Goal: Task Accomplishment & Management: Manage account settings

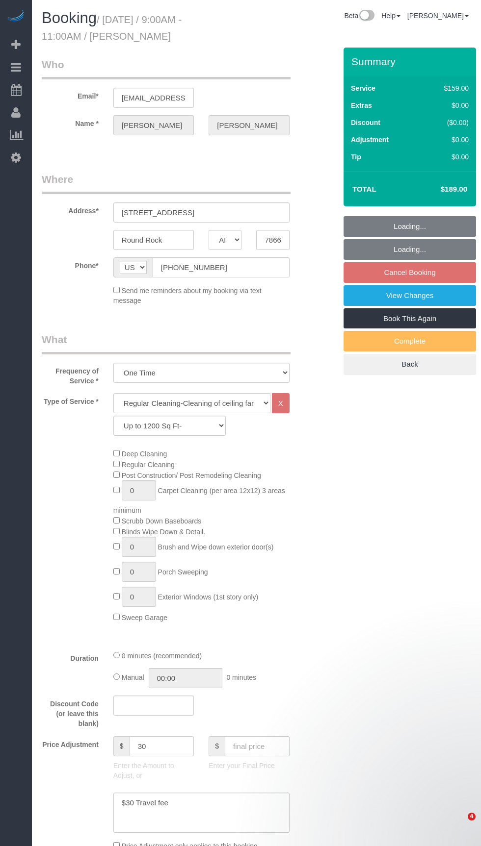
select select "[GEOGRAPHIC_DATA]"
select select "3"
select select "string:fspay-c5861c44-40ec-410f-bcc3-72b633a4d535"
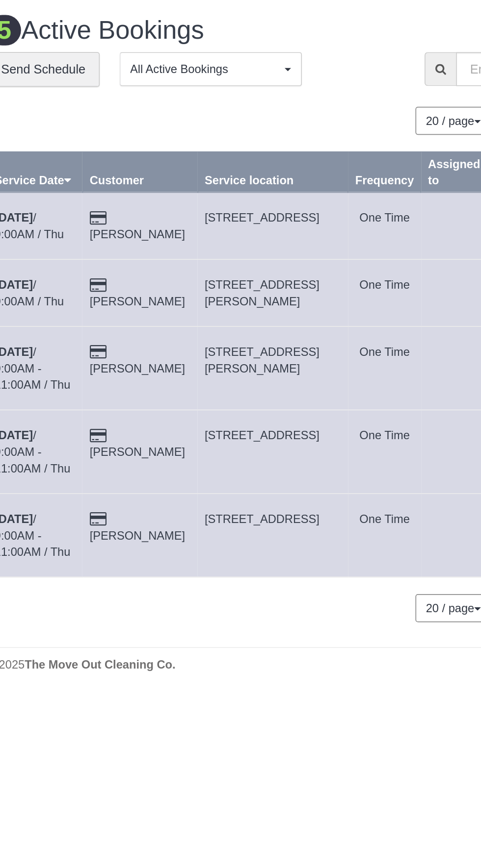
copy span "[STREET_ADDRESS]"
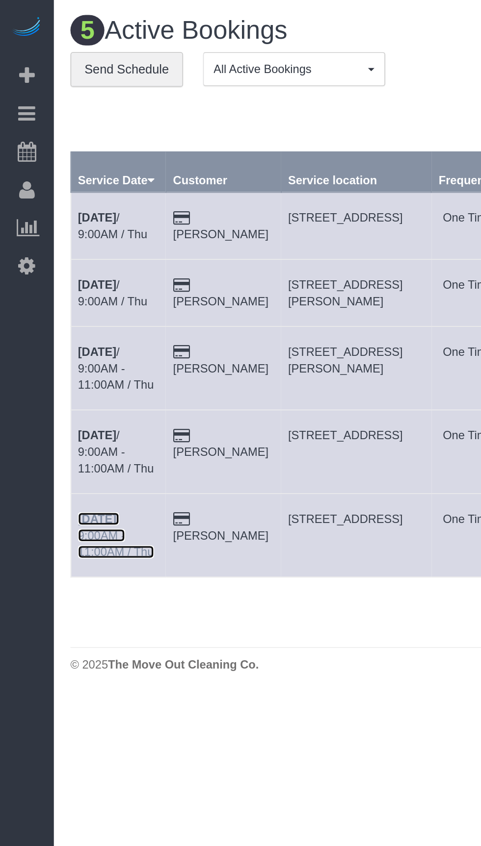
click at [65, 304] on b "[DATE]" at bounding box center [57, 308] width 23 height 8
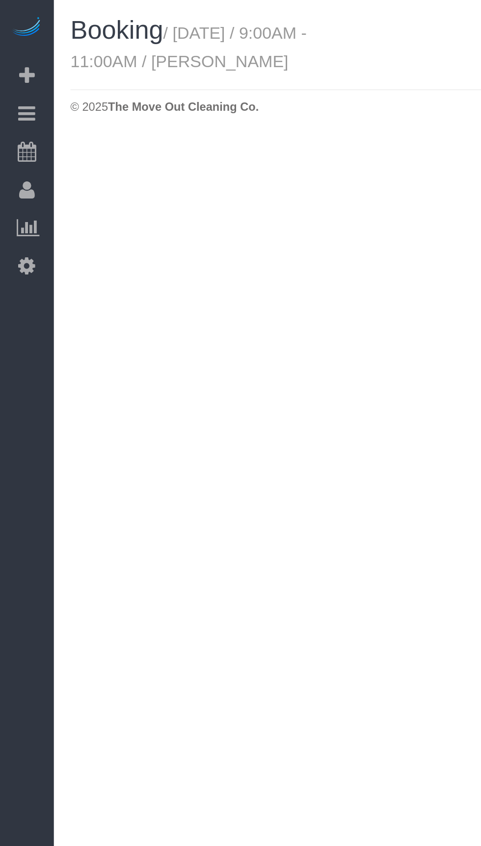
select select "[GEOGRAPHIC_DATA]"
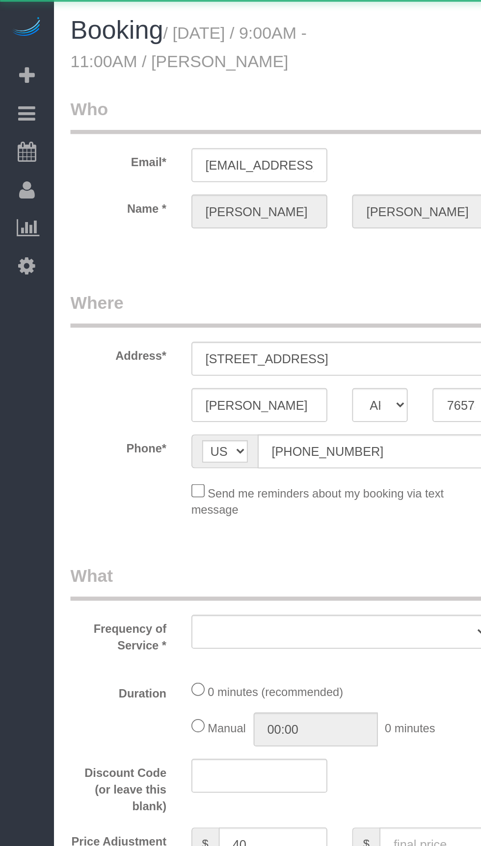
select select "object:1612"
select select "string:fspay-124c6b08-2e58-4a10-947a-a9f7811ec3a6"
select select "3"
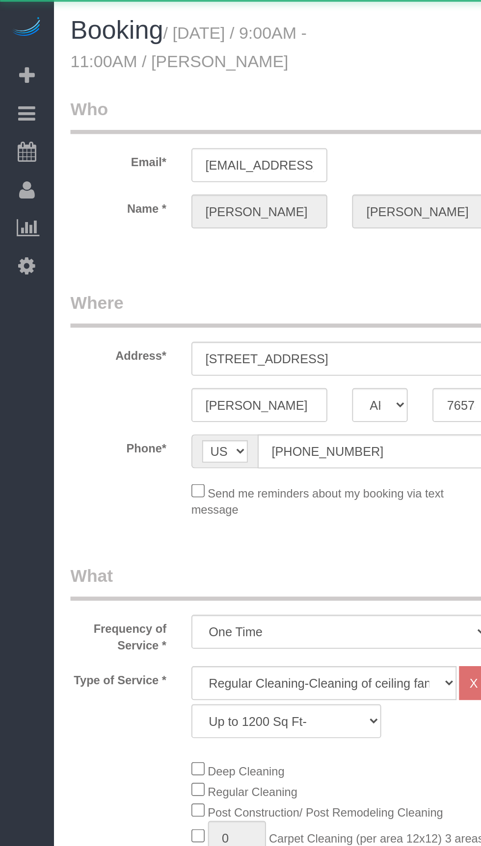
select select "object:1682"
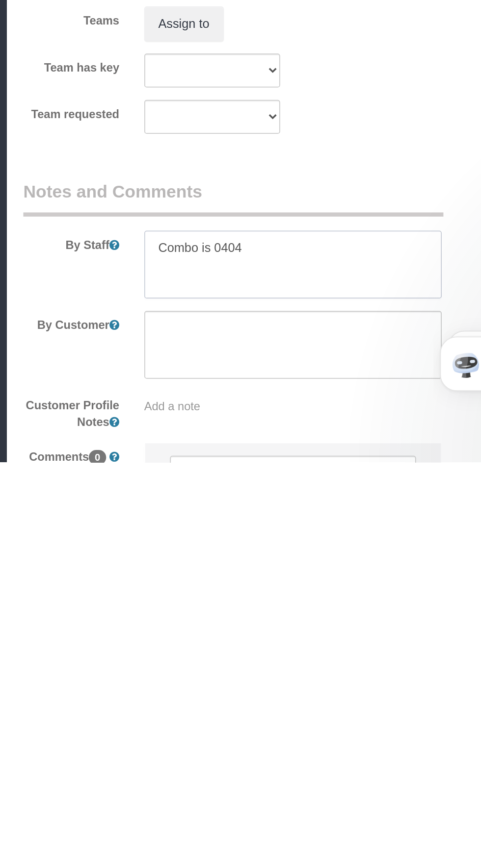
scroll to position [589, 0]
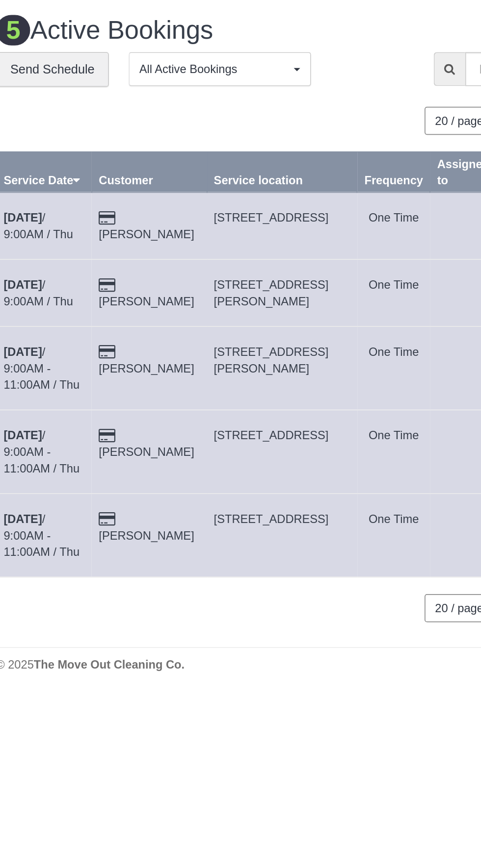
copy span "[STREET_ADDRESS]"
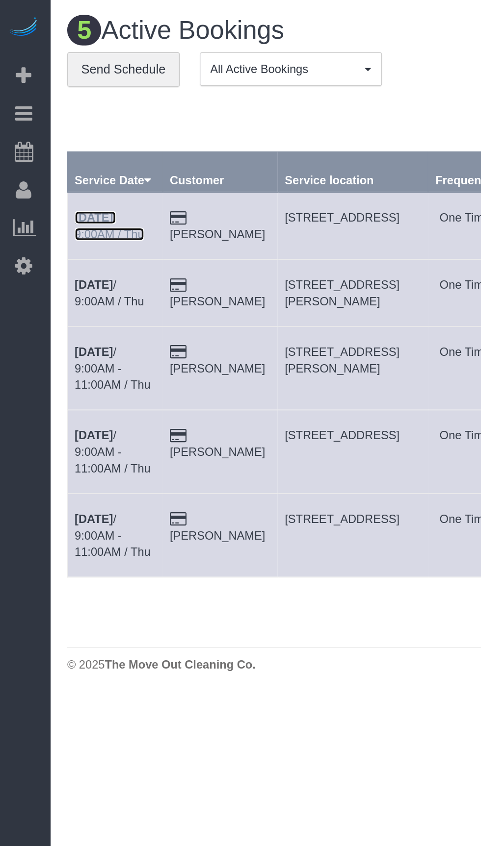
click at [63, 129] on b "[DATE]" at bounding box center [57, 129] width 23 height 8
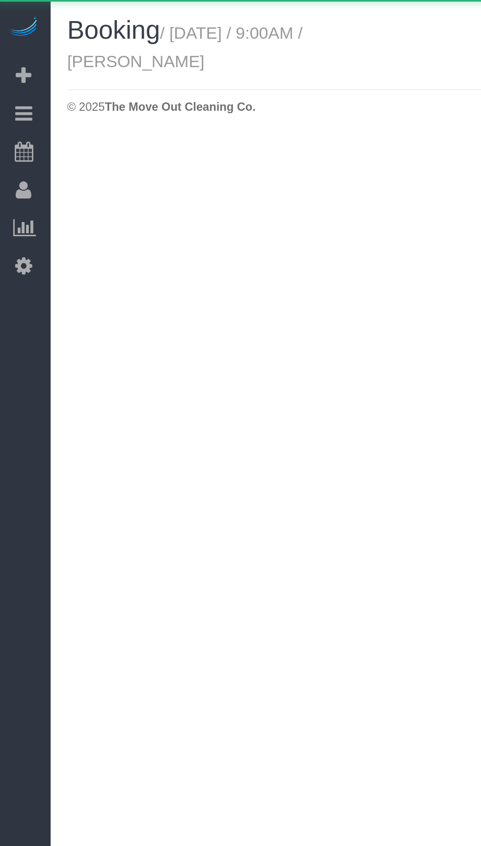
select select "[GEOGRAPHIC_DATA]"
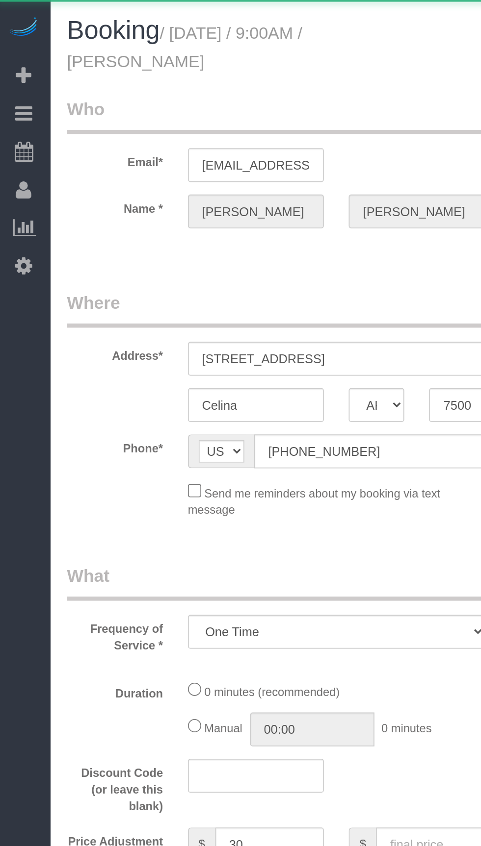
select select "object:2139"
select select "string:fspay-743b2206-3fd6-40d8-9191-6651d32f232c"
select select "3"
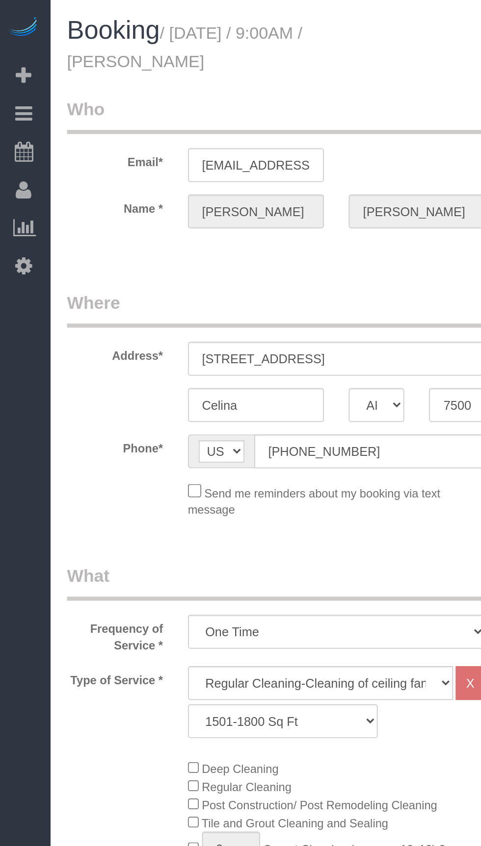
select select "object:2212"
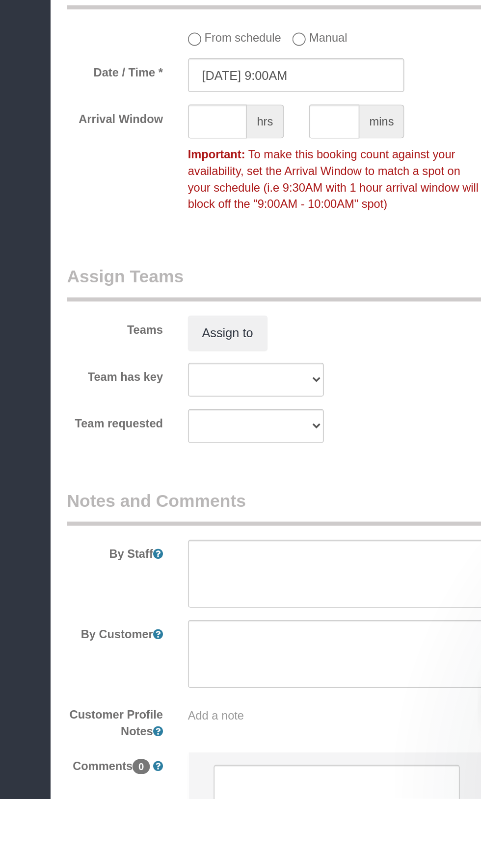
scroll to position [614, 0]
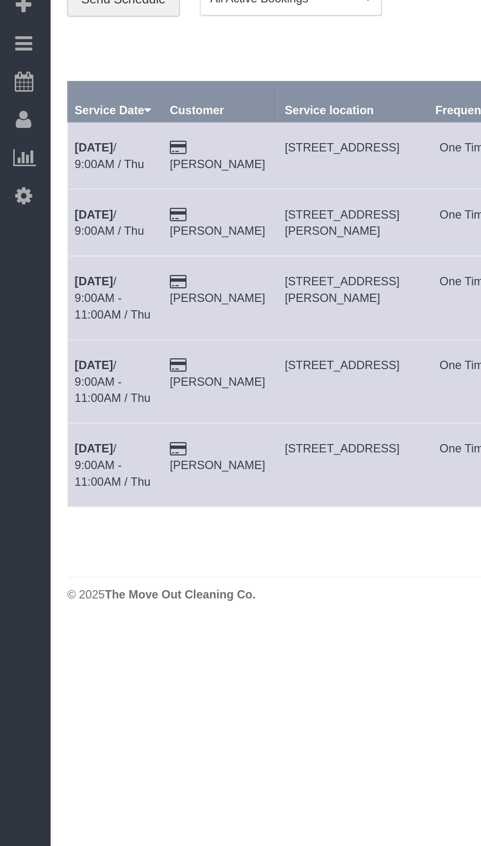
copy span "[STREET_ADDRESS][PERSON_NAME]"
click at [69, 168] on b "[DATE]" at bounding box center [57, 169] width 23 height 8
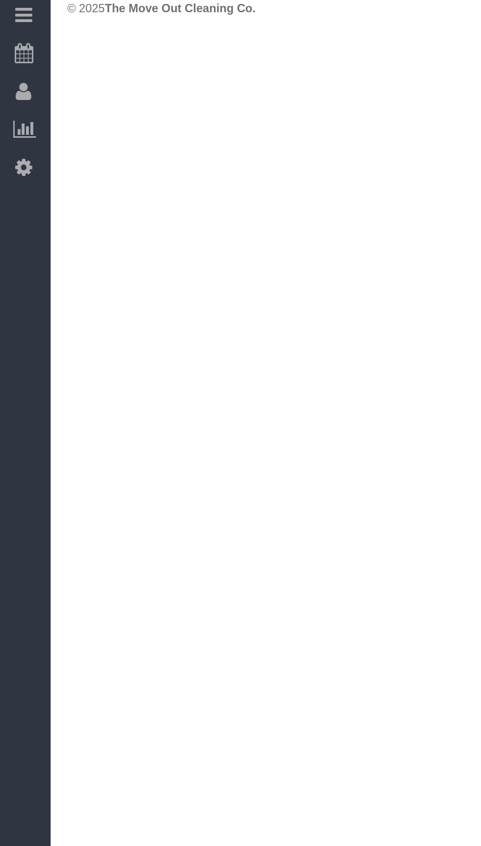
select select "[GEOGRAPHIC_DATA]"
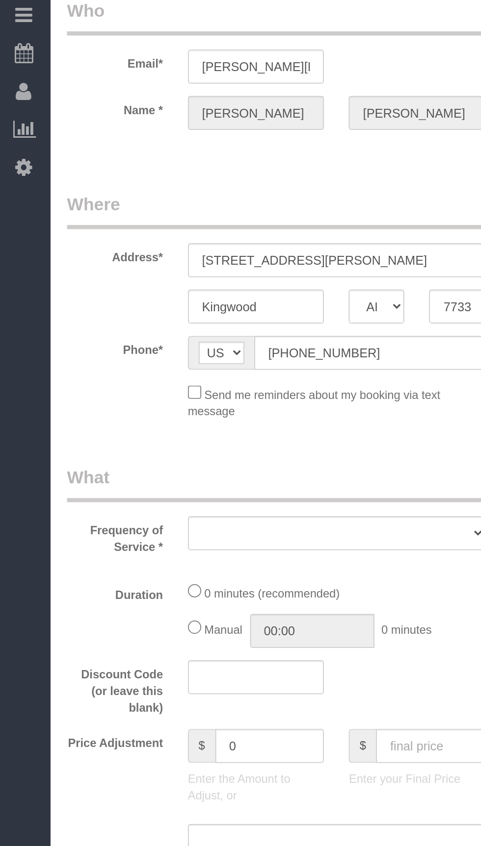
select select "string:fspay-5f9d37c2-99f9-42c9-a91e-ba06f310703a"
select select "3"
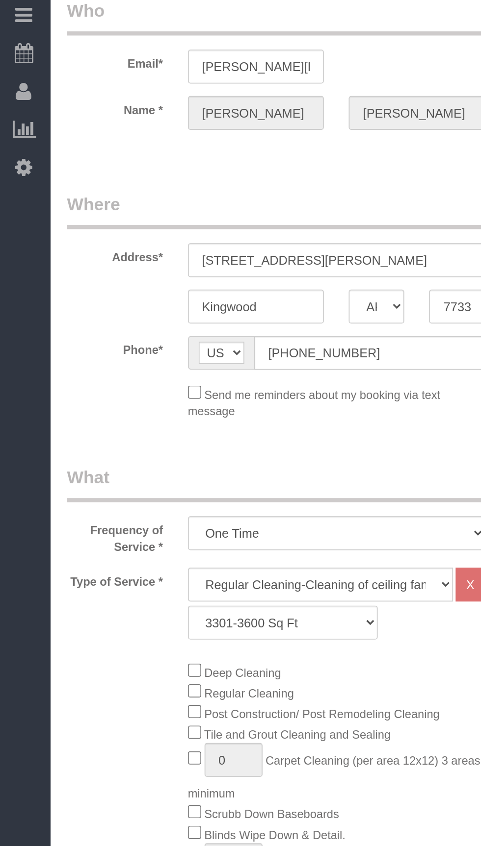
select select "object:2739"
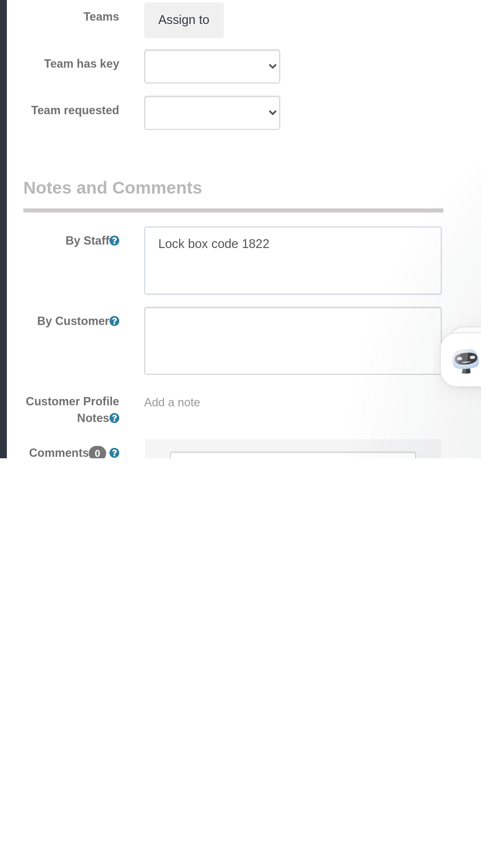
scroll to position [599, 0]
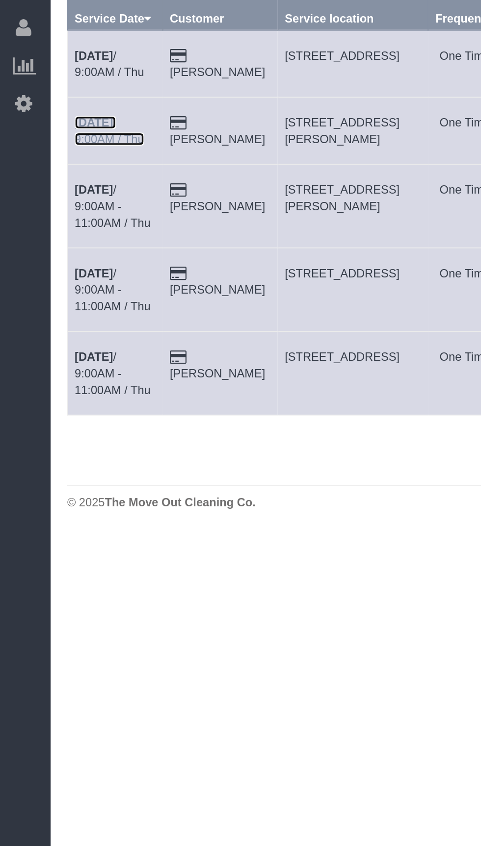
click at [67, 168] on b "[DATE]" at bounding box center [57, 169] width 23 height 8
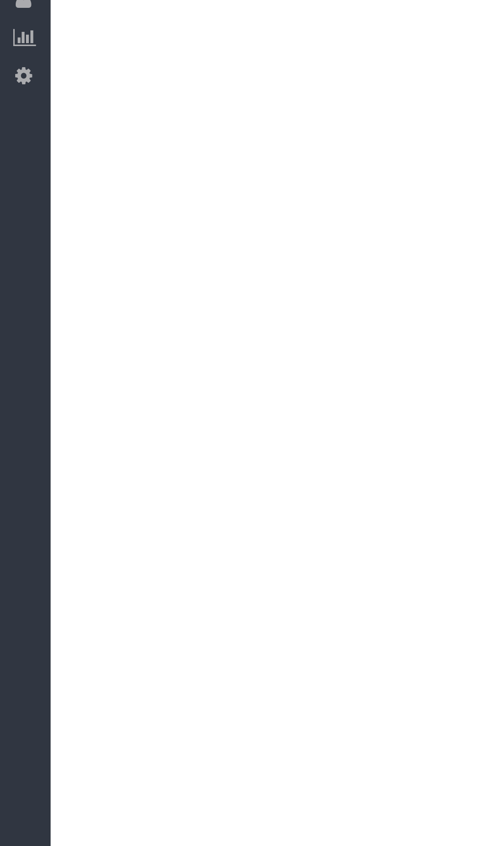
select select "[GEOGRAPHIC_DATA]"
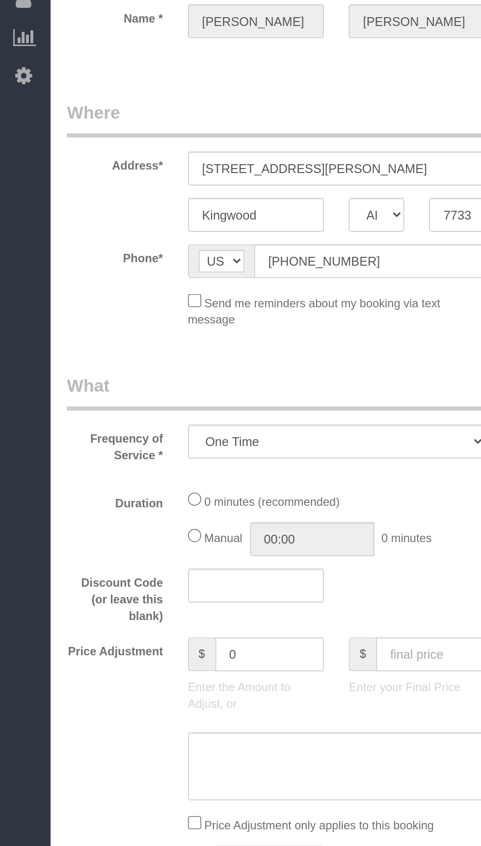
select select "object:3196"
select select "string:fspay-5f9d37c2-99f9-42c9-a91e-ba06f310703a"
select select "object:3208"
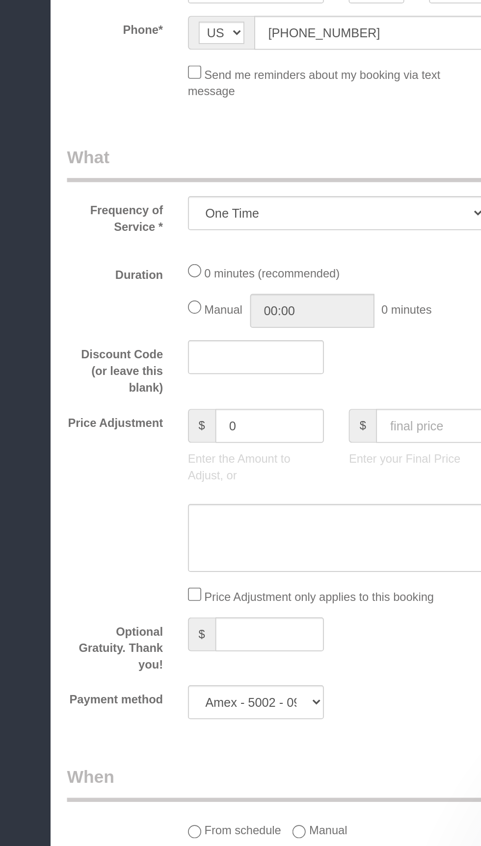
select select "3"
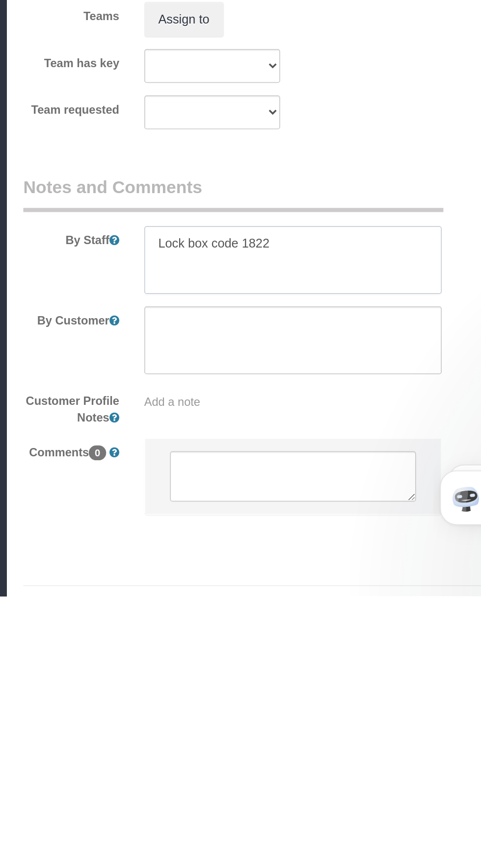
scroll to position [681, 0]
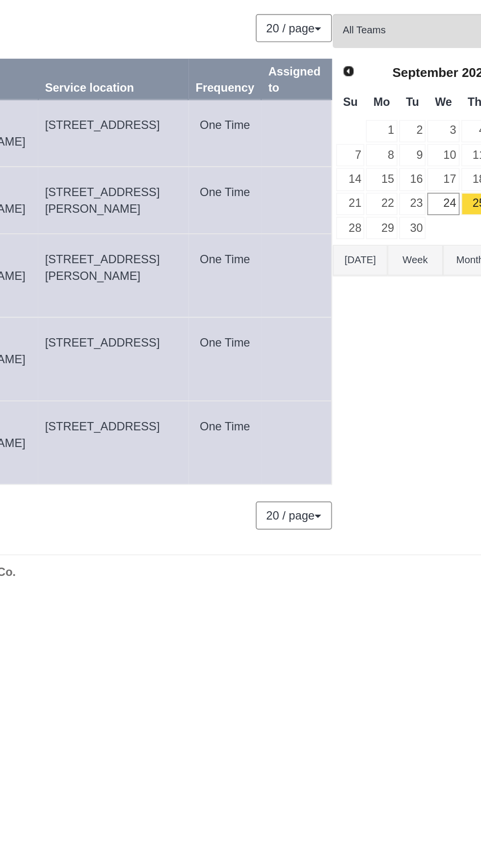
click at [367, 209] on button "[DATE]" at bounding box center [357, 209] width 32 height 18
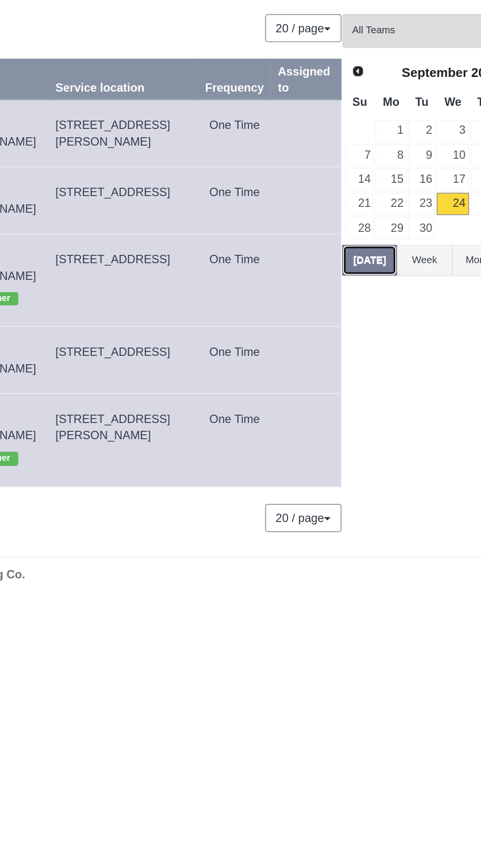
click at [357, 210] on button "[DATE]" at bounding box center [357, 209] width 32 height 18
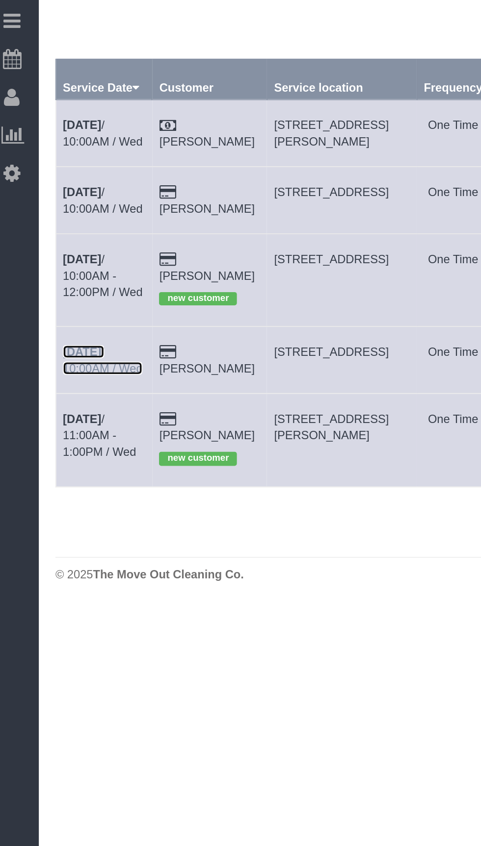
click at [58, 265] on b "[DATE]" at bounding box center [57, 263] width 23 height 8
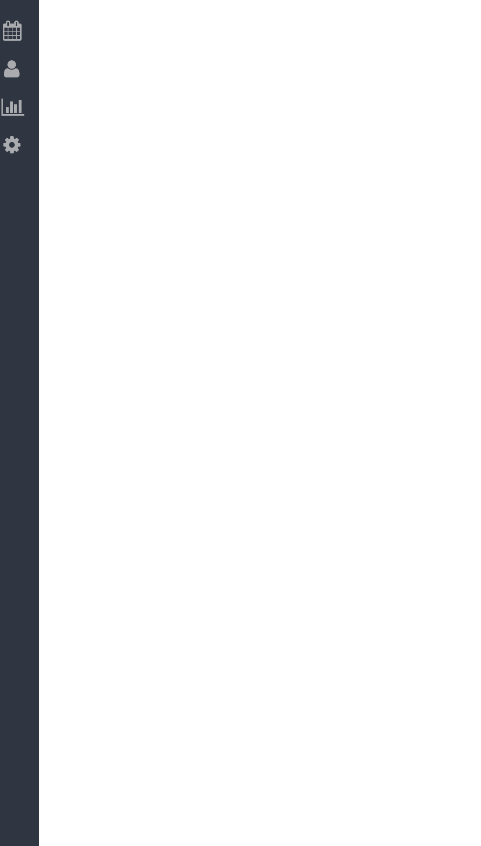
select select "[GEOGRAPHIC_DATA]"
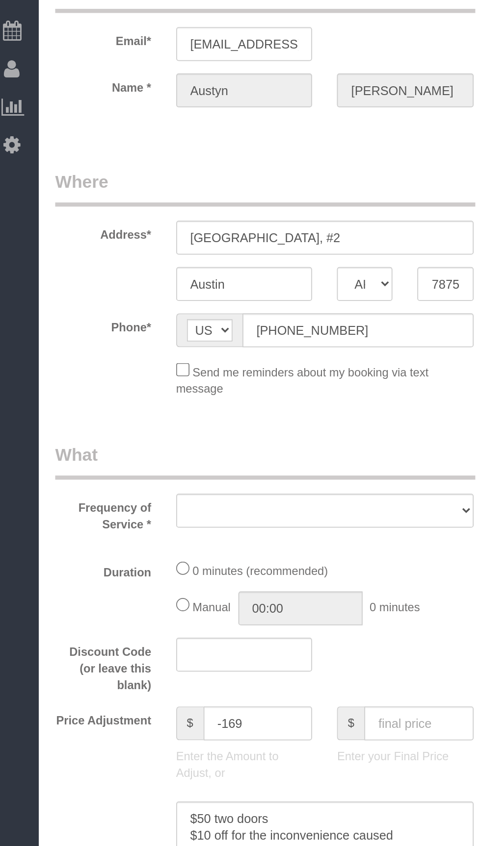
select select "object:3962"
select select "3"
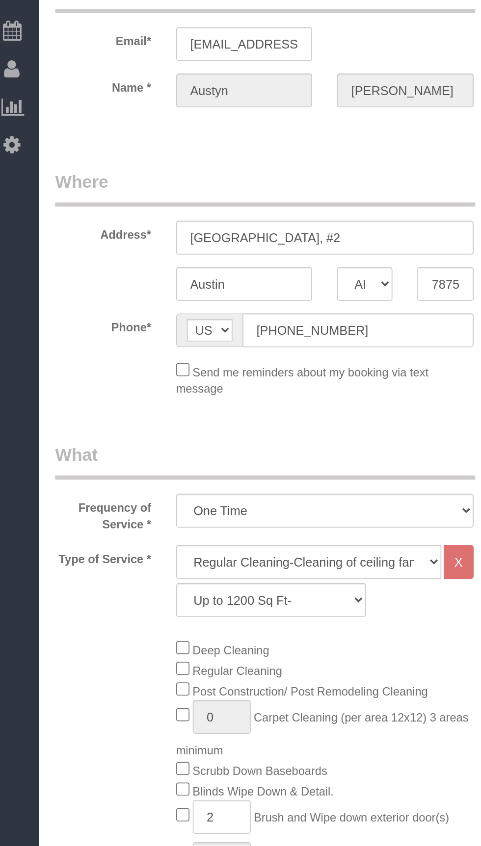
select select "object:3963"
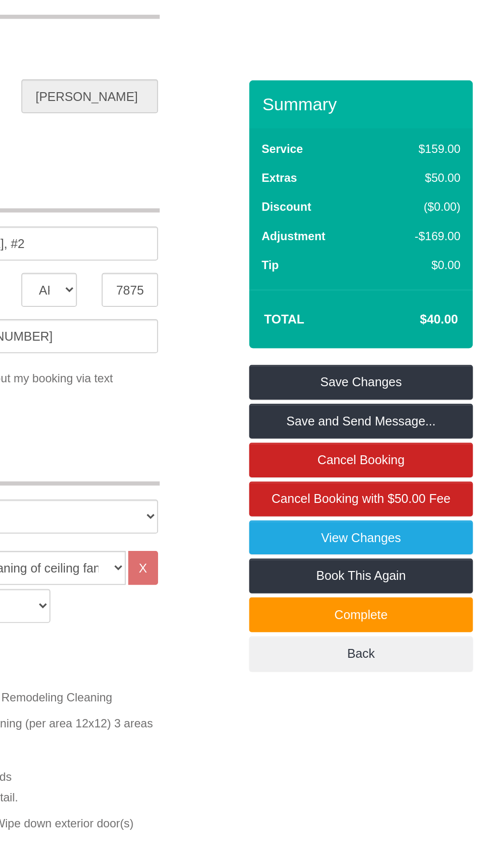
scroll to position [67, 0]
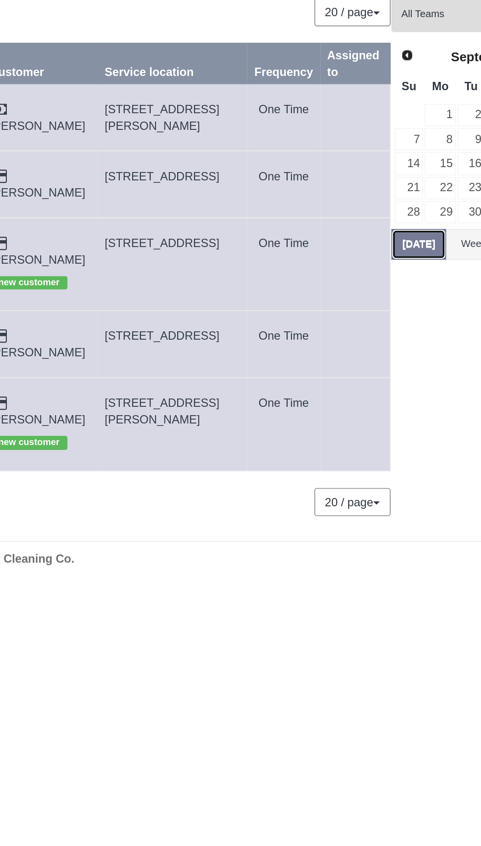
click at [361, 200] on button "[DATE]" at bounding box center [357, 209] width 32 height 18
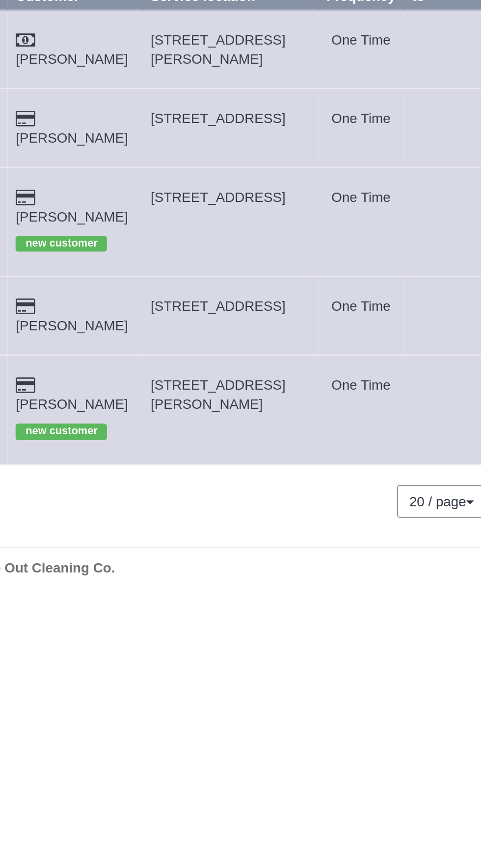
copy span "[STREET_ADDRESS]"
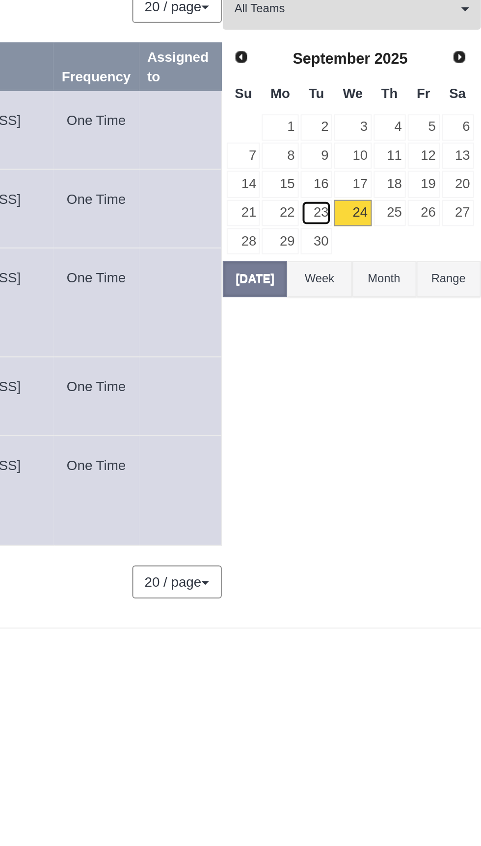
click at [391, 176] on link "23" at bounding box center [388, 175] width 16 height 13
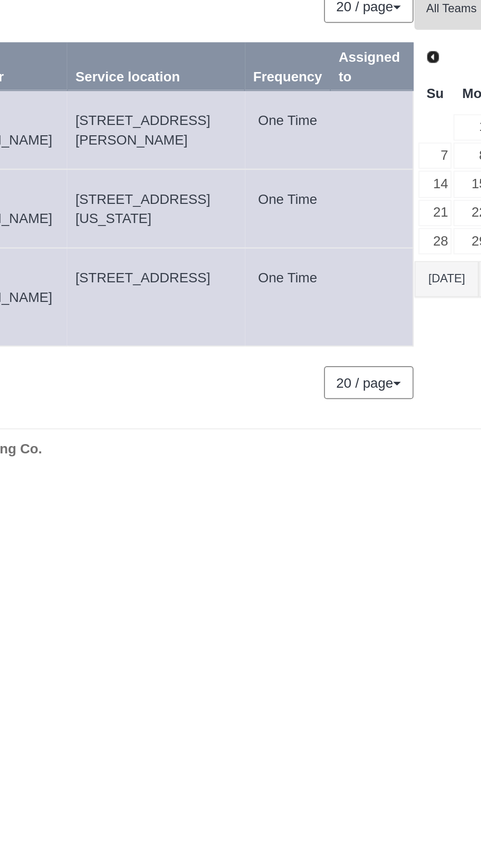
copy span "[STREET_ADDRESS][US_STATE]"
click at [358, 206] on button "[DATE]" at bounding box center [357, 209] width 32 height 18
